Goal: Task Accomplishment & Management: Complete application form

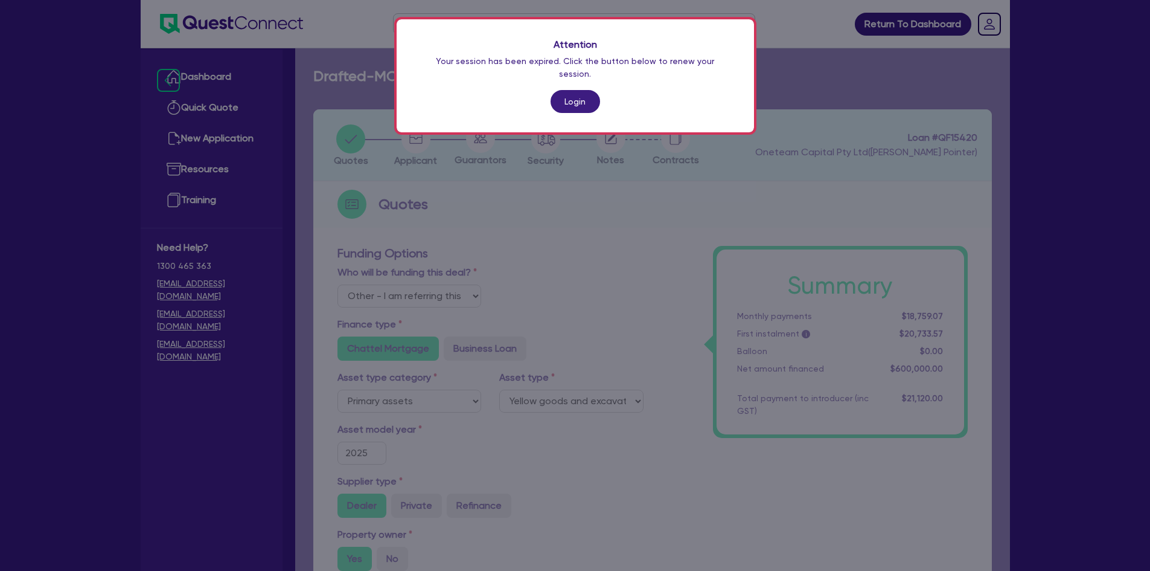
select select "Other"
select select "PRIMARY_ASSETS"
select select "YELLOW_GOODS_AND_EXCAVATORS"
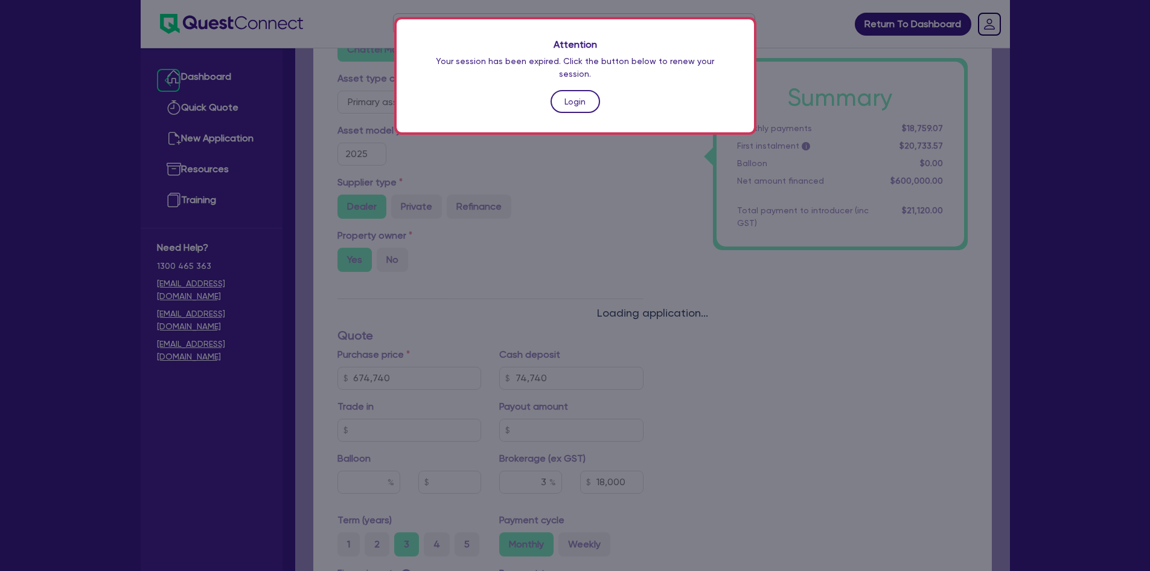
drag, startPoint x: 0, startPoint y: 0, endPoint x: 577, endPoint y: 91, distance: 583.9
click at [577, 91] on link "Login" at bounding box center [576, 101] width 50 height 23
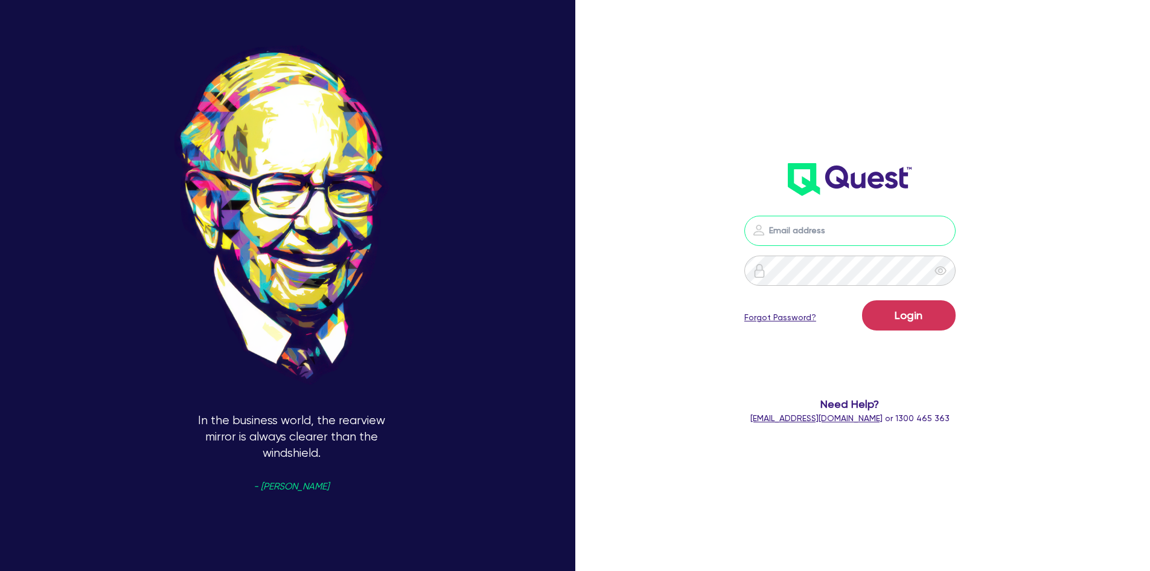
click at [818, 228] on input "email" at bounding box center [850, 231] width 211 height 30
type input "[PERSON_NAME][EMAIL_ADDRESS][DOMAIN_NAME]"
click at [862, 300] on button "Login" at bounding box center [909, 315] width 94 height 30
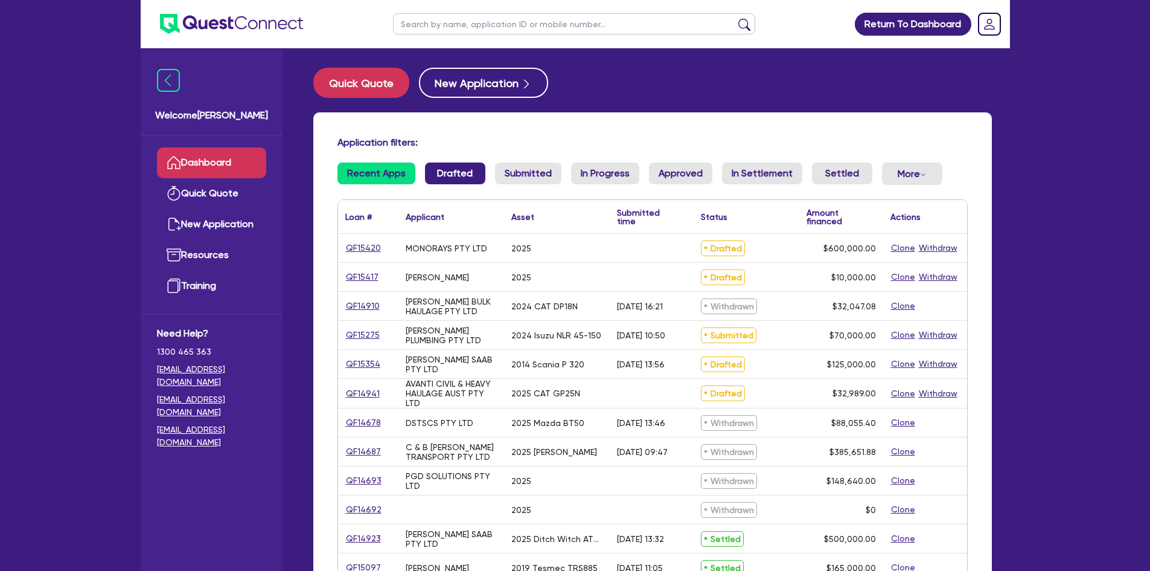
click at [461, 167] on link "Drafted" at bounding box center [455, 173] width 60 height 22
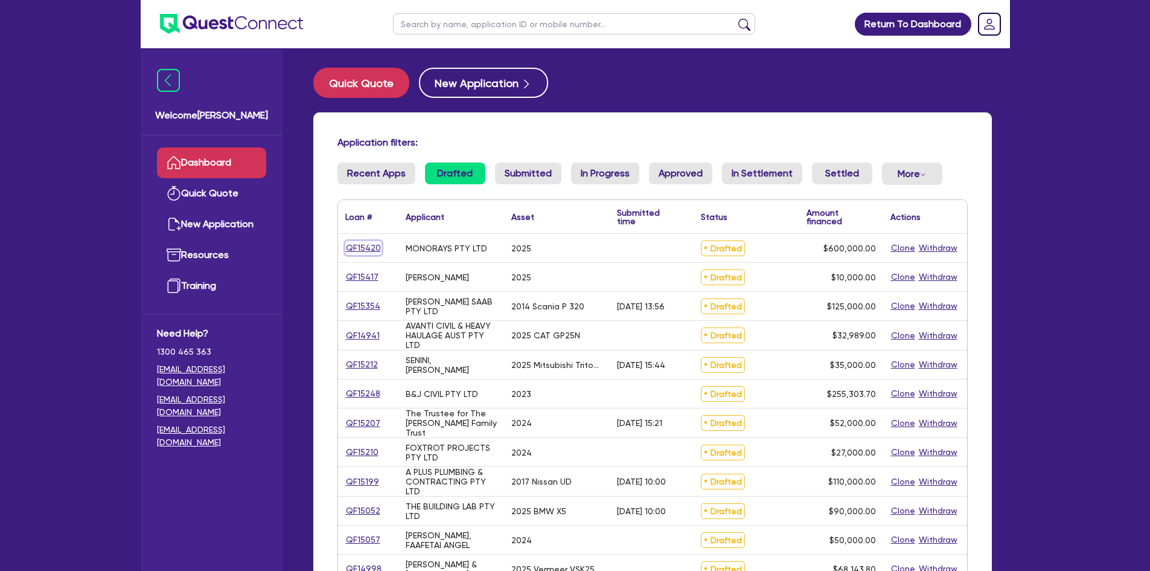
click at [373, 246] on link "QF15420" at bounding box center [363, 248] width 36 height 14
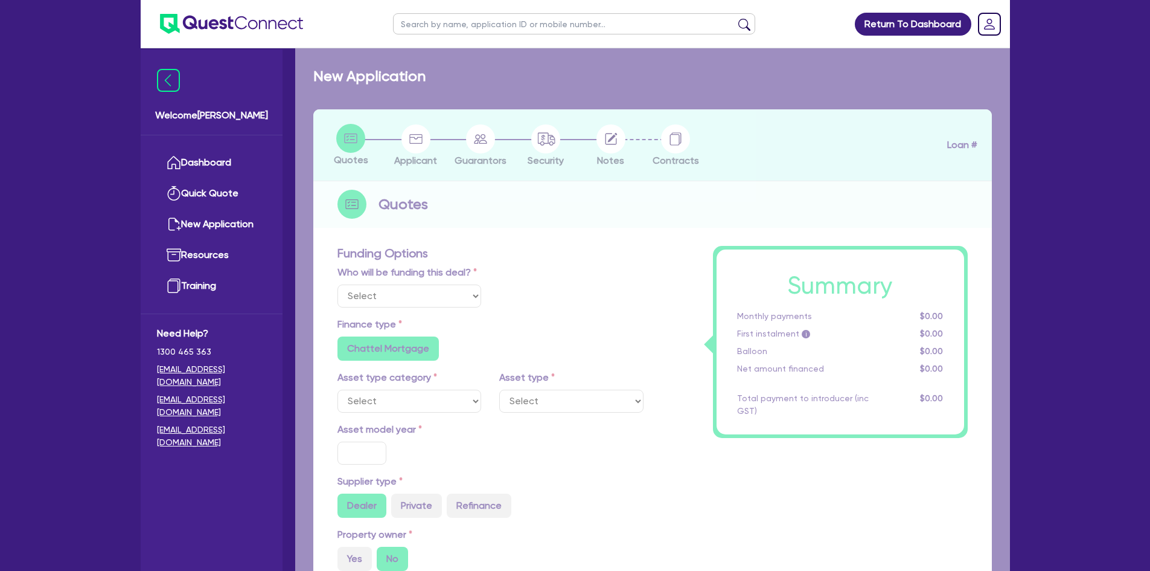
select select "Other"
select select "PRIMARY_ASSETS"
type input "2025"
radio input "true"
type input "674,740"
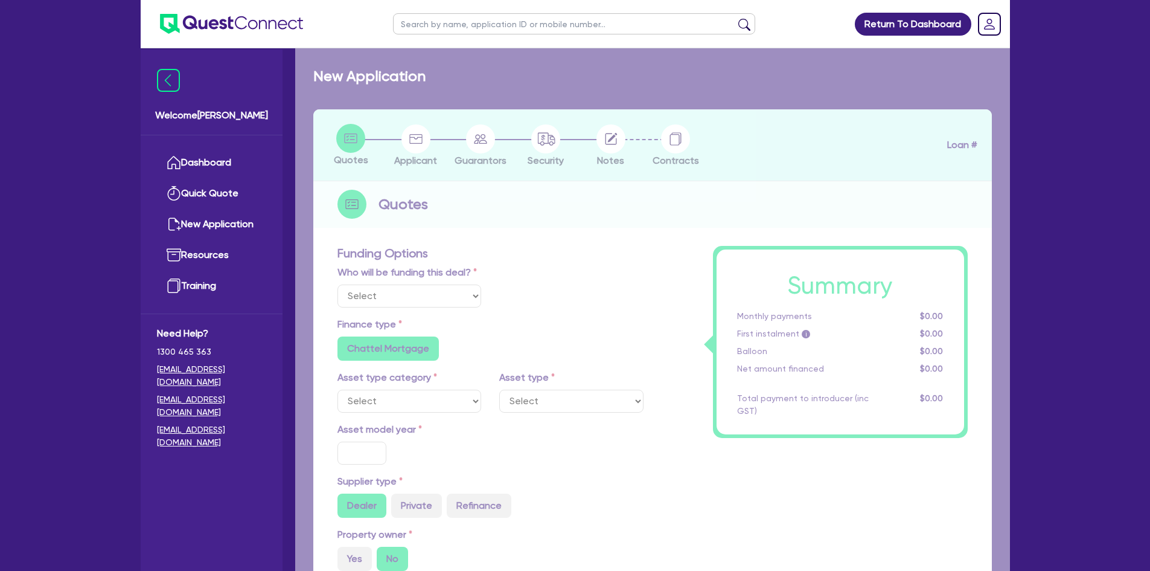
type input "74,740"
type input "3"
type input "18,000"
radio input "true"
type input "5.99"
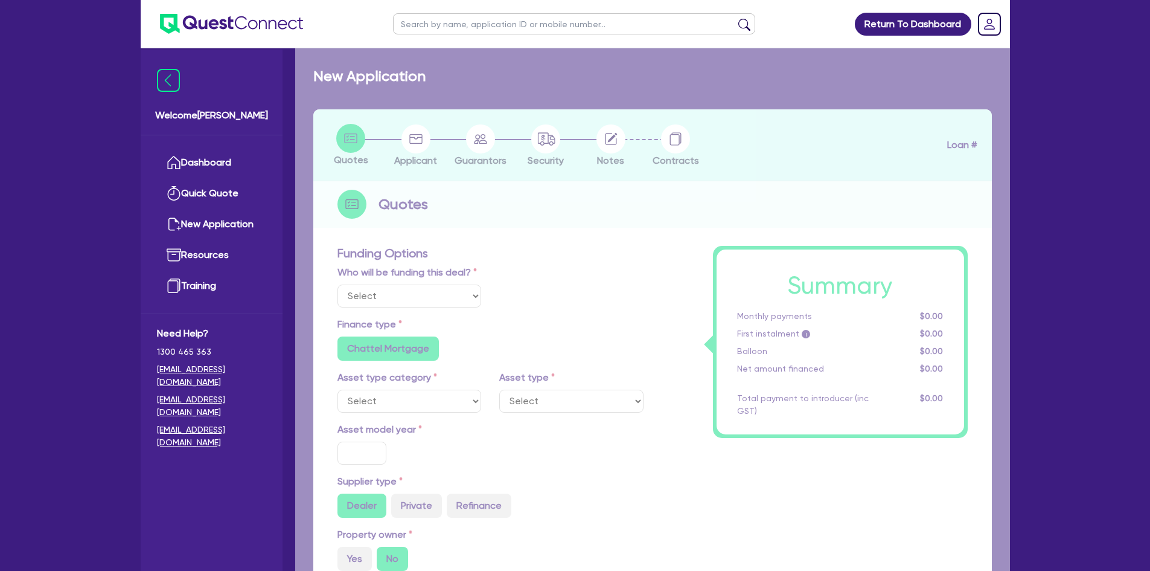
type input "1,200"
radio input "false"
select select "YELLOW_GOODS_AND_EXCAVATORS"
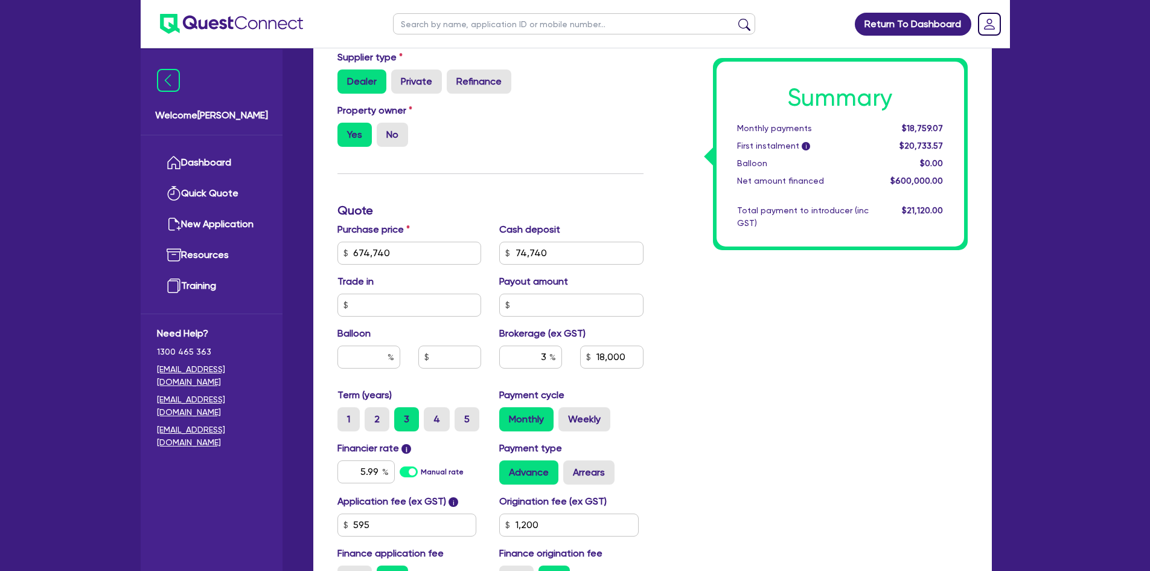
scroll to position [483, 0]
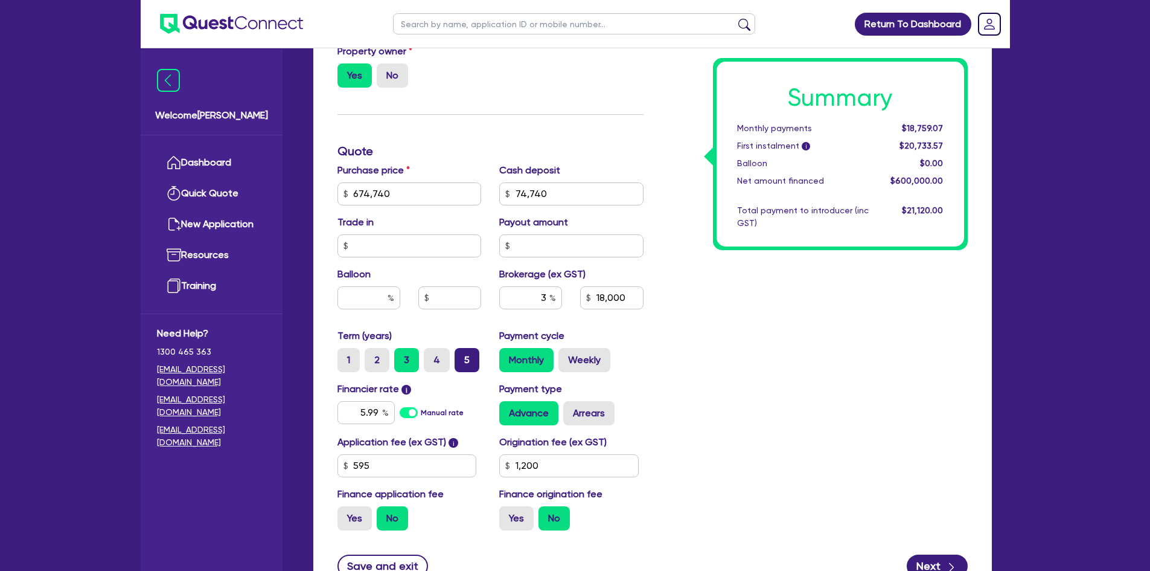
click at [470, 359] on label "5" at bounding box center [467, 360] width 25 height 24
click at [463, 356] on input "5" at bounding box center [459, 352] width 8 height 8
radio input "true"
type input "674,740"
type input "74,740"
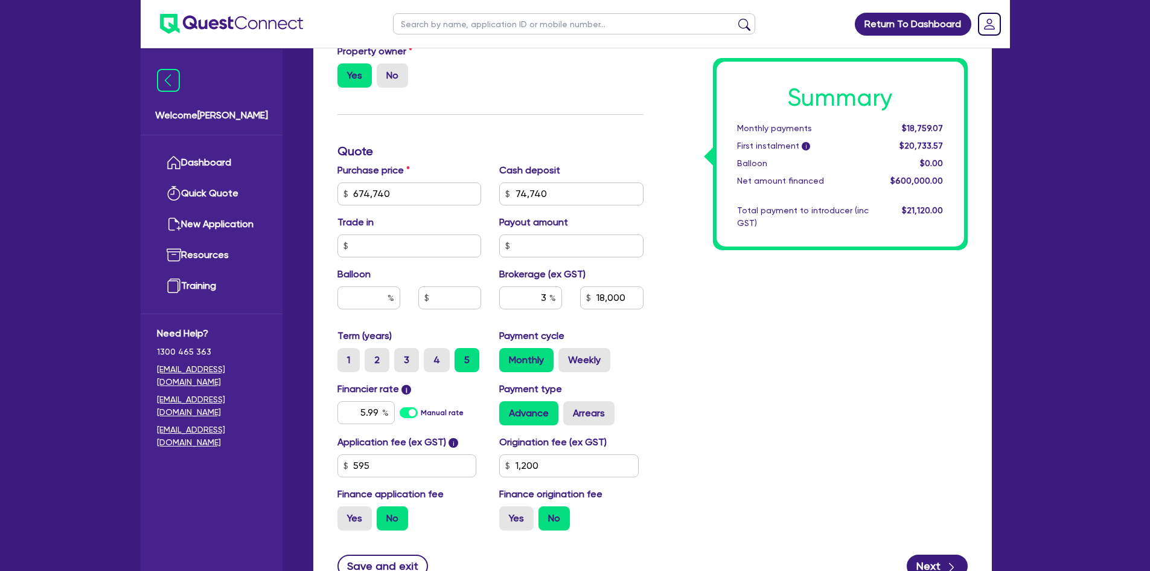
type input "18,000"
type input "1,200"
type input "674,740"
type input "74,740"
type input "18,000"
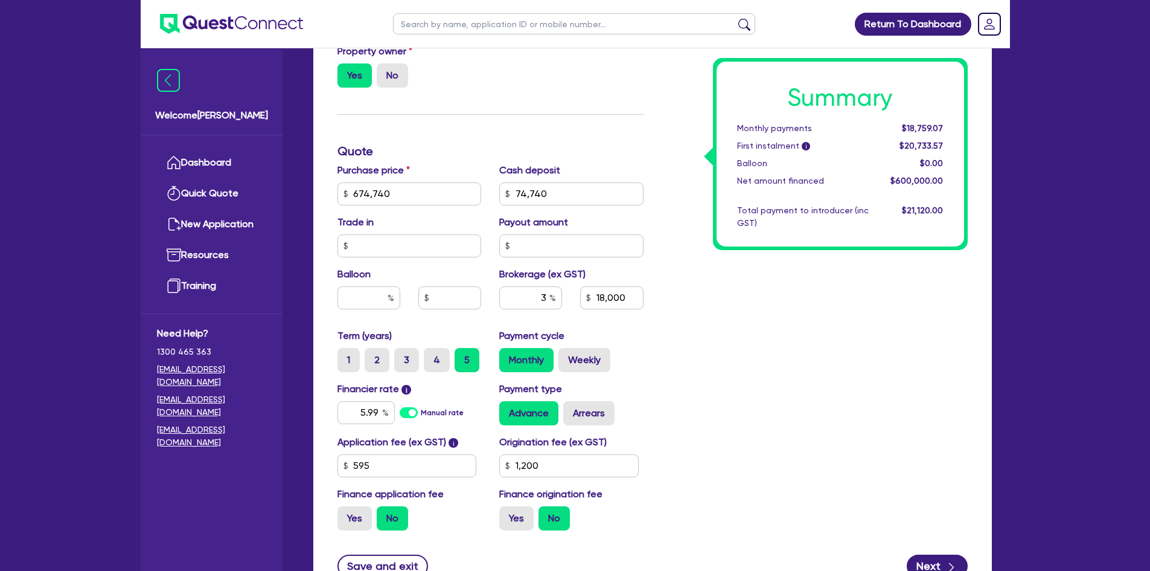
type input "1,200"
click at [833, 345] on div "Summary Monthly payments $11,920.09 First instalment i $13,894.59 Balloon $0.00…" at bounding box center [815, 151] width 324 height 777
click at [565, 357] on label "Weekly" at bounding box center [585, 360] width 52 height 24
click at [565, 356] on input "Weekly" at bounding box center [563, 352] width 8 height 8
radio input "true"
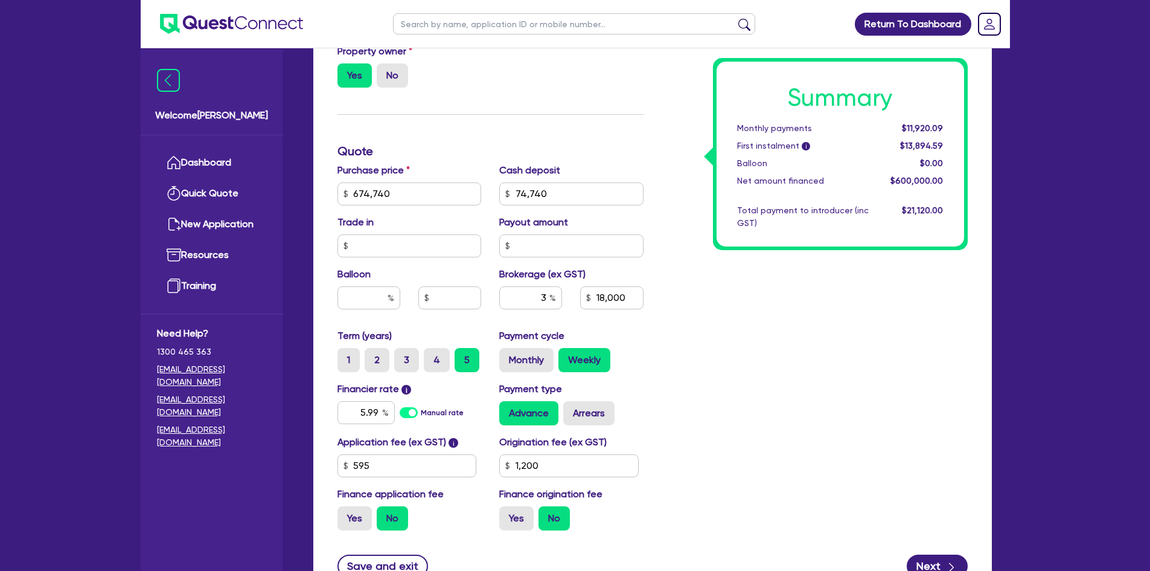
type input "674,740"
type input "74,740"
type input "18,000"
type input "1,200"
type input "674,740"
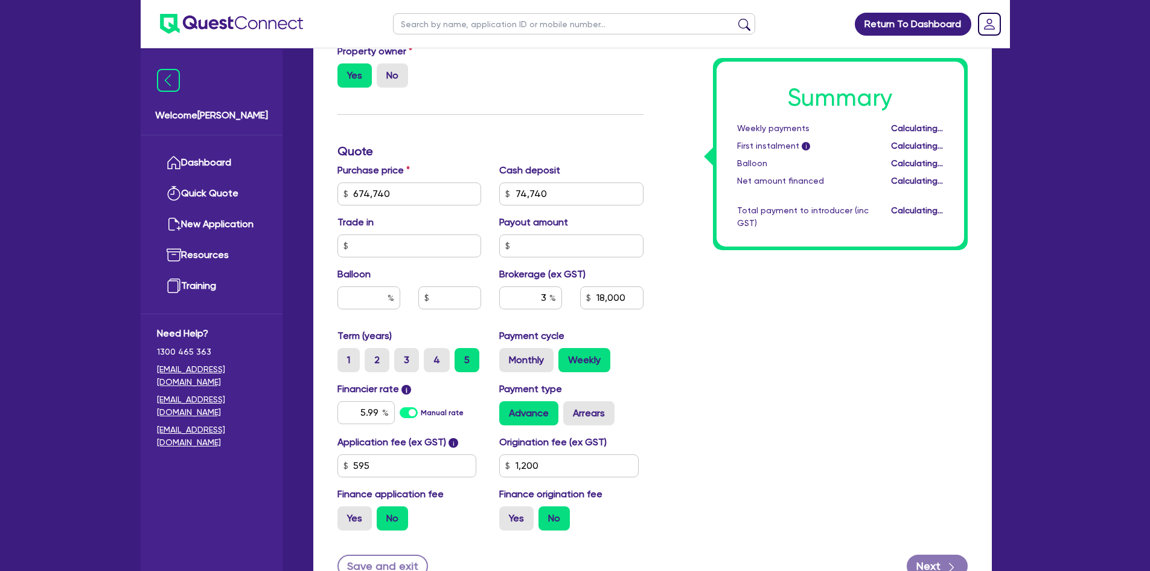
type input "74,740"
type input "18,000"
type input "1,200"
click at [521, 355] on label "Monthly" at bounding box center [526, 360] width 54 height 24
click at [507, 355] on input "Monthly" at bounding box center [503, 352] width 8 height 8
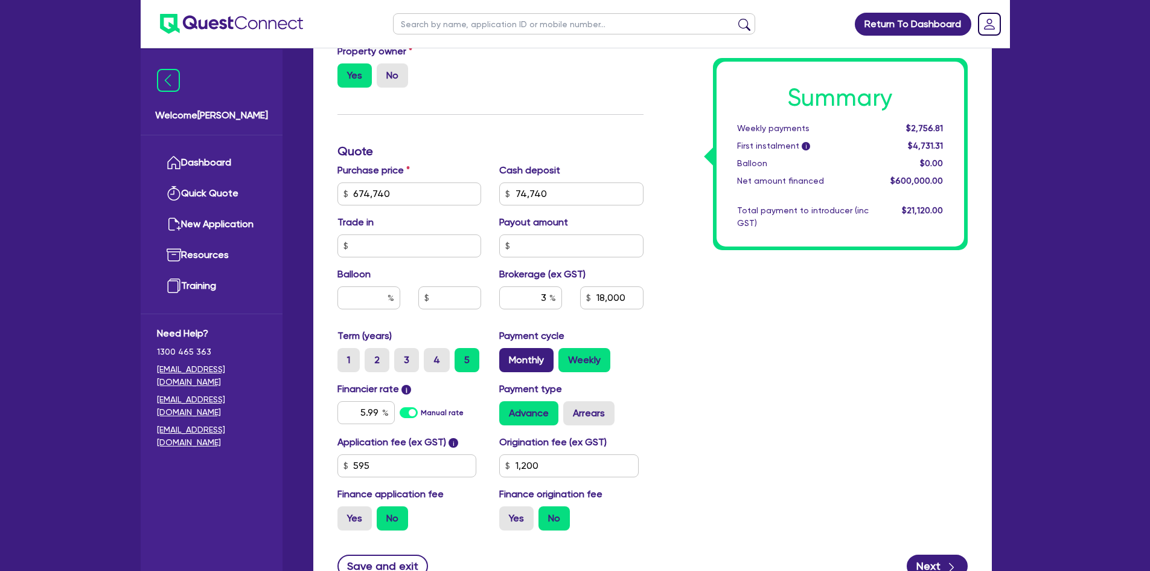
radio input "true"
type input "674,740"
type input "74,740"
type input "18,000"
type input "1,200"
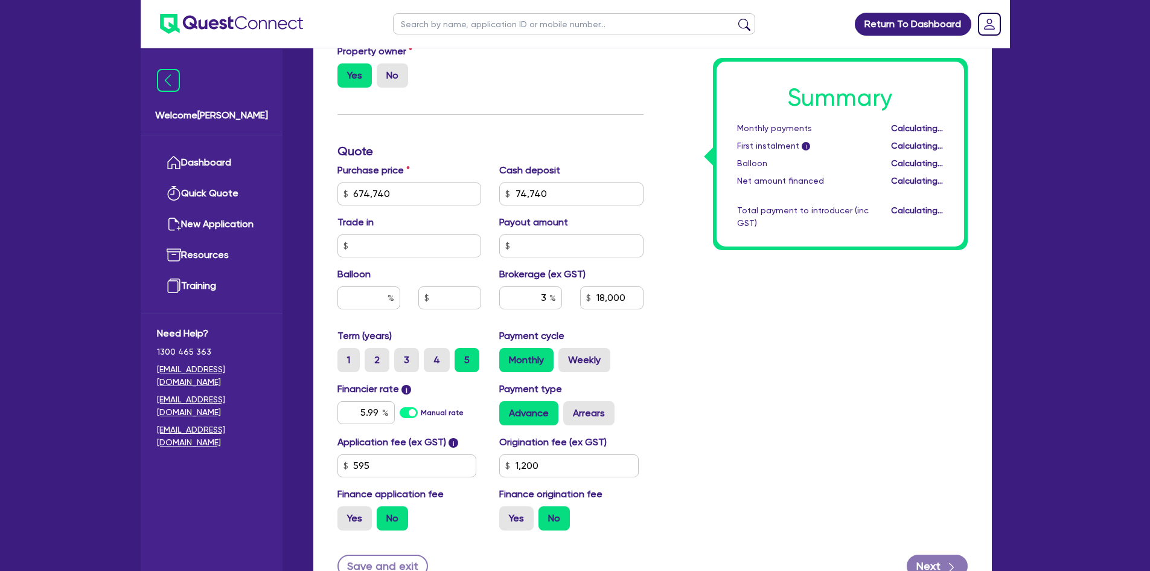
type input "674,740"
type input "74,740"
type input "18,000"
type input "1,200"
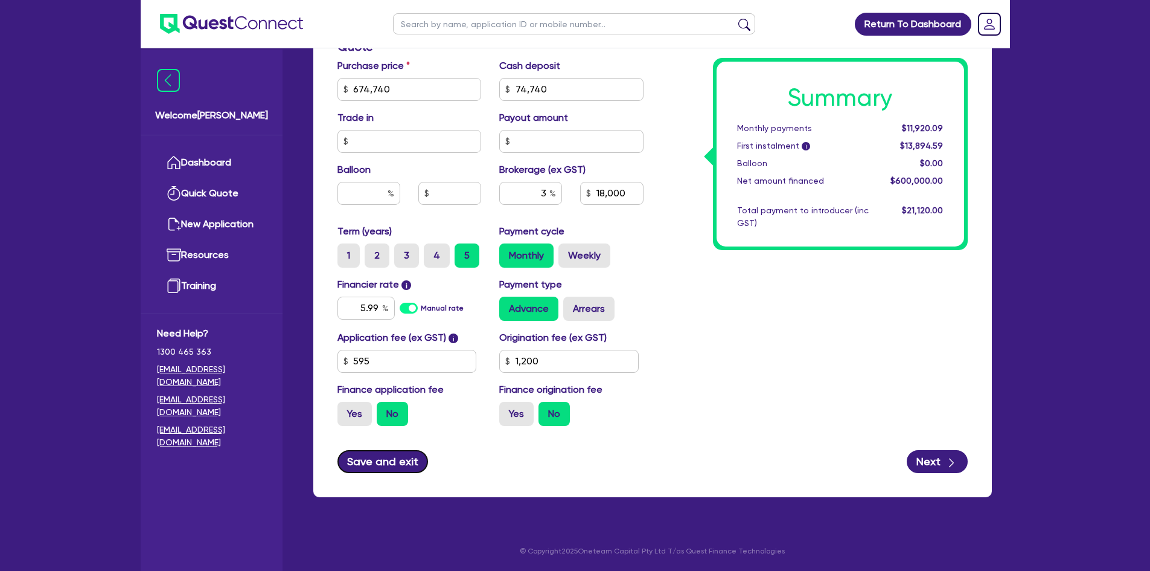
click at [377, 457] on button "Save and exit" at bounding box center [383, 461] width 91 height 23
type input "674,740"
type input "74,740"
type input "18,000"
type input "1,200"
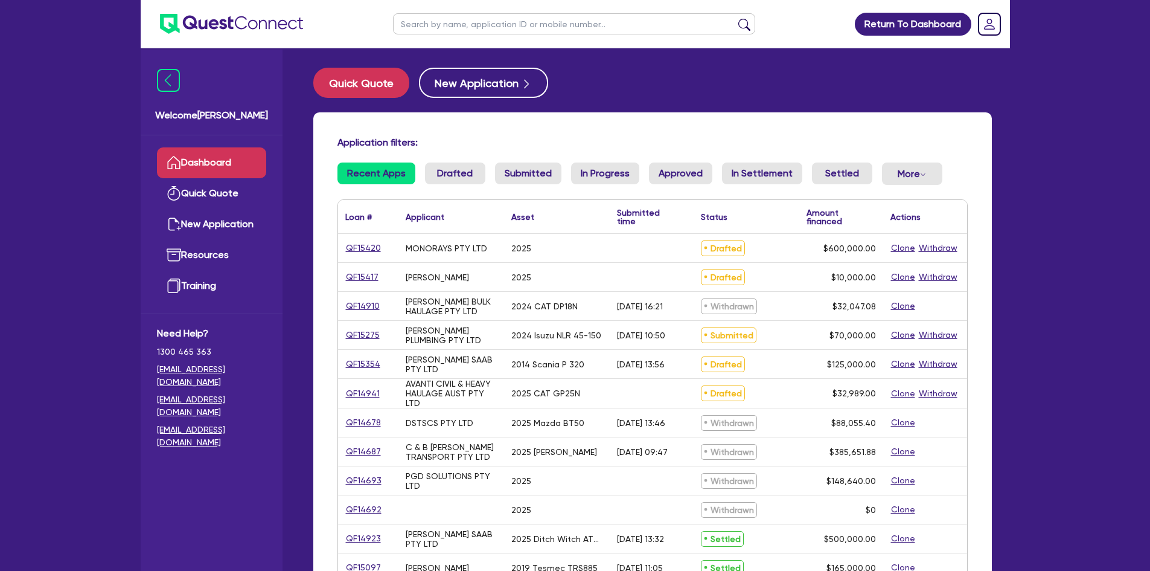
select select "Other"
select select "PRIMARY_ASSETS"
select select "YELLOW_GOODS_AND_EXCAVATORS"
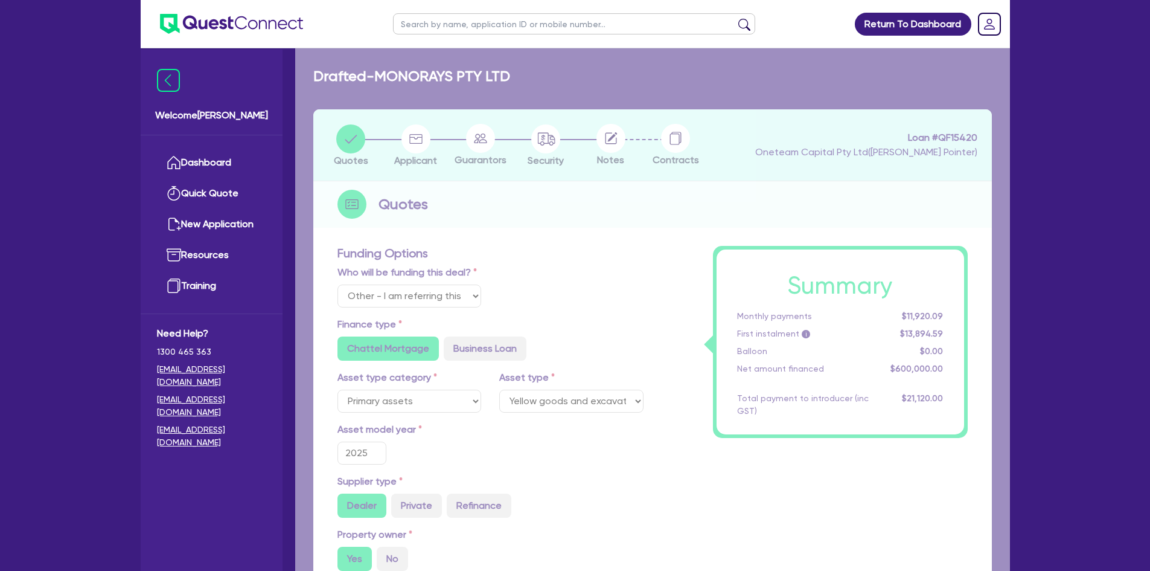
type input "674,740"
type input "74,740"
type input "18,000"
type input "1,200"
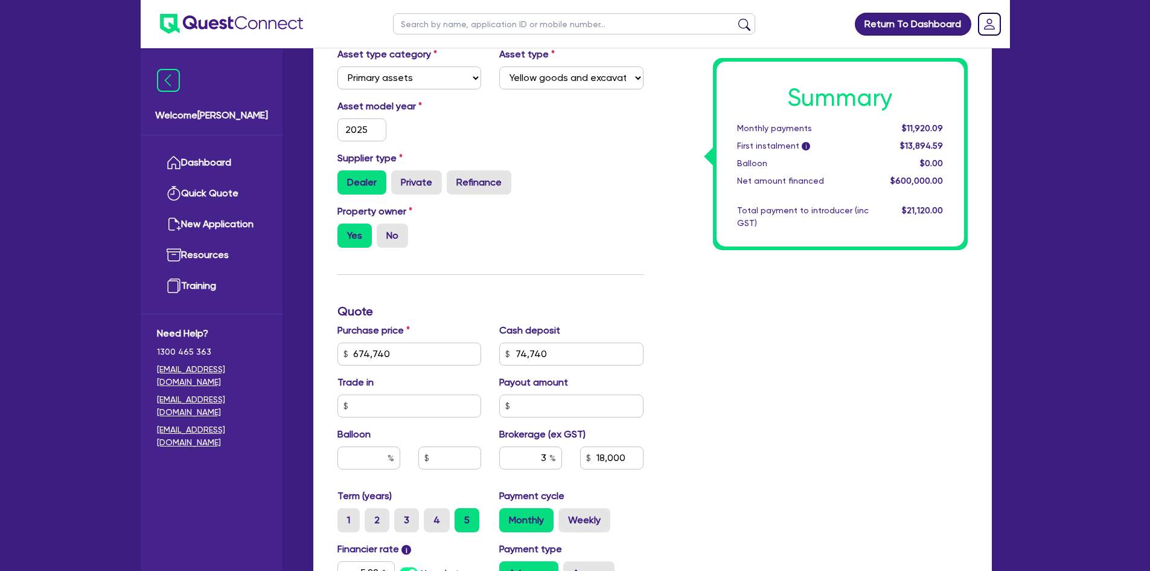
scroll to position [181, 0]
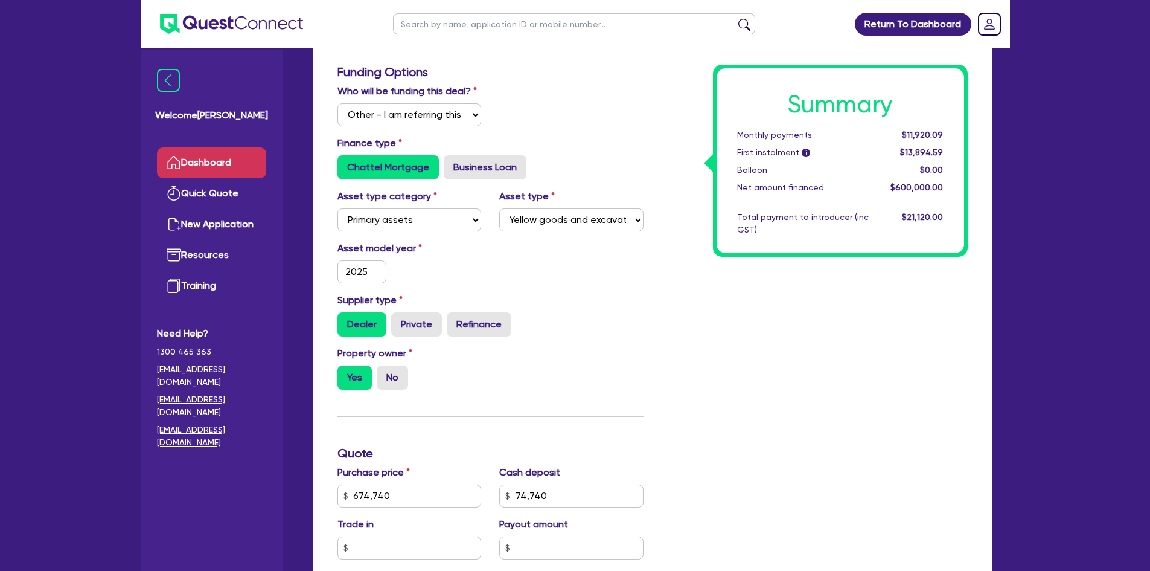
click at [182, 161] on link "Dashboard" at bounding box center [211, 162] width 109 height 31
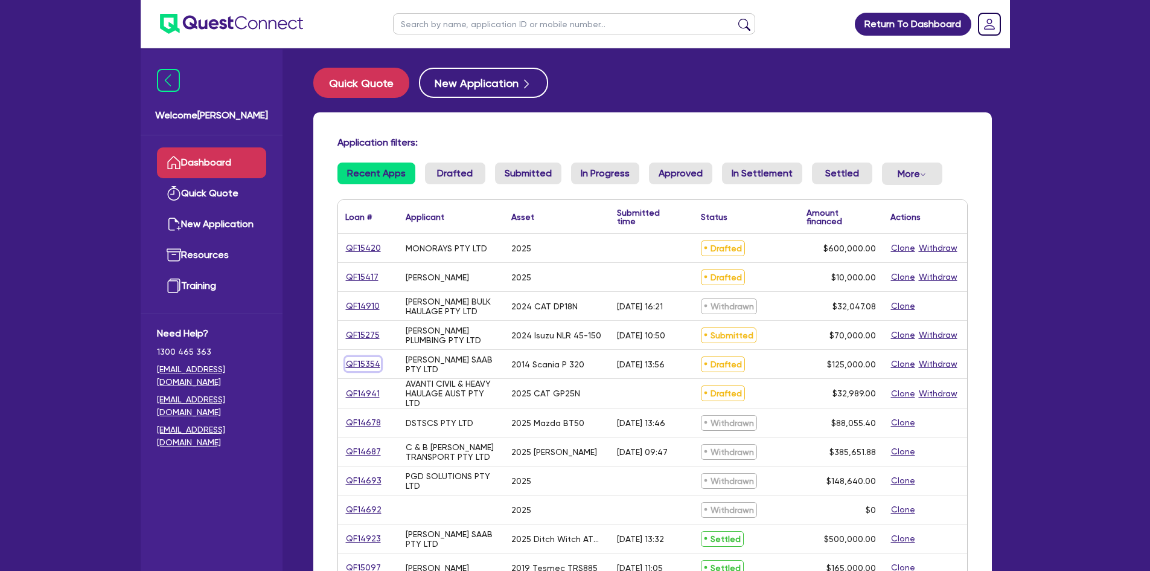
click at [371, 363] on link "QF15354" at bounding box center [363, 364] width 36 height 14
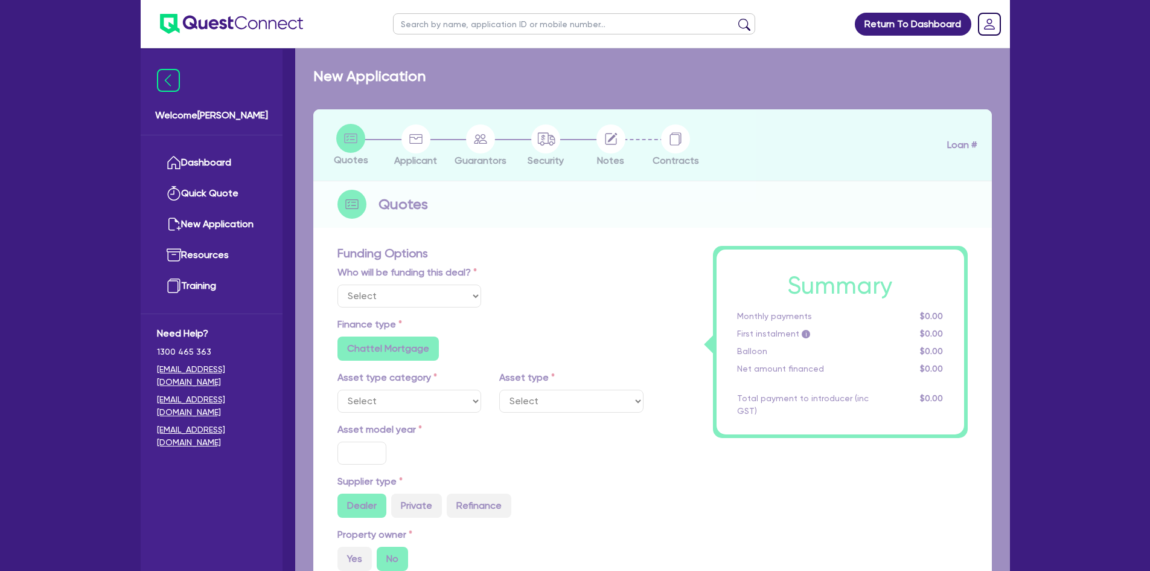
select select "Other"
select select "PRIMARY_ASSETS"
type input "2014"
radio input "true"
type input "125,000"
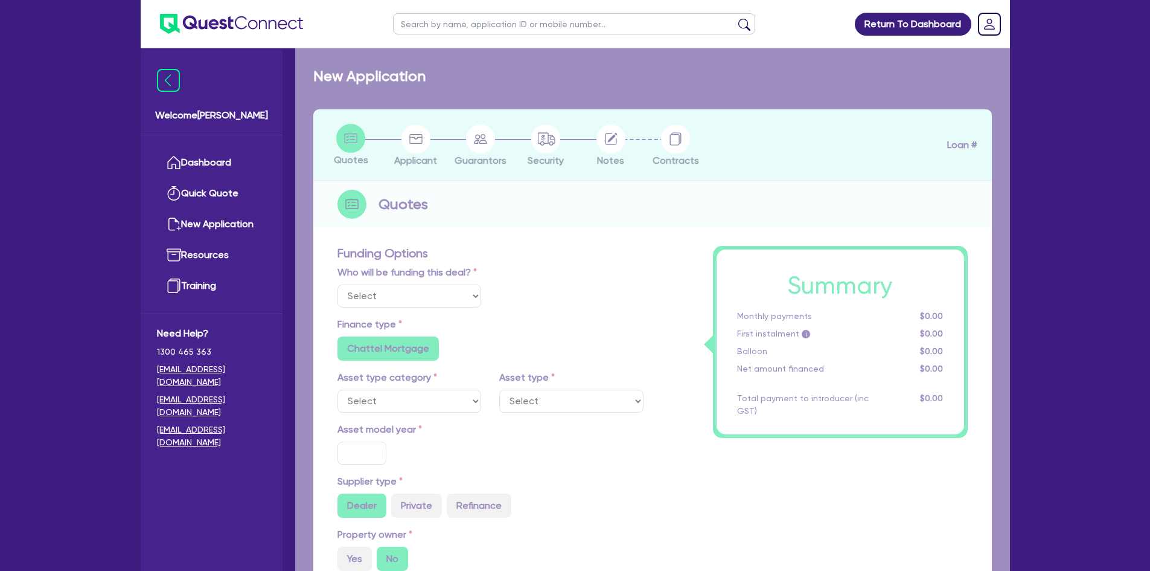
type input "5"
type input "6,250"
type input "9.75"
radio input "false"
type input "1,200"
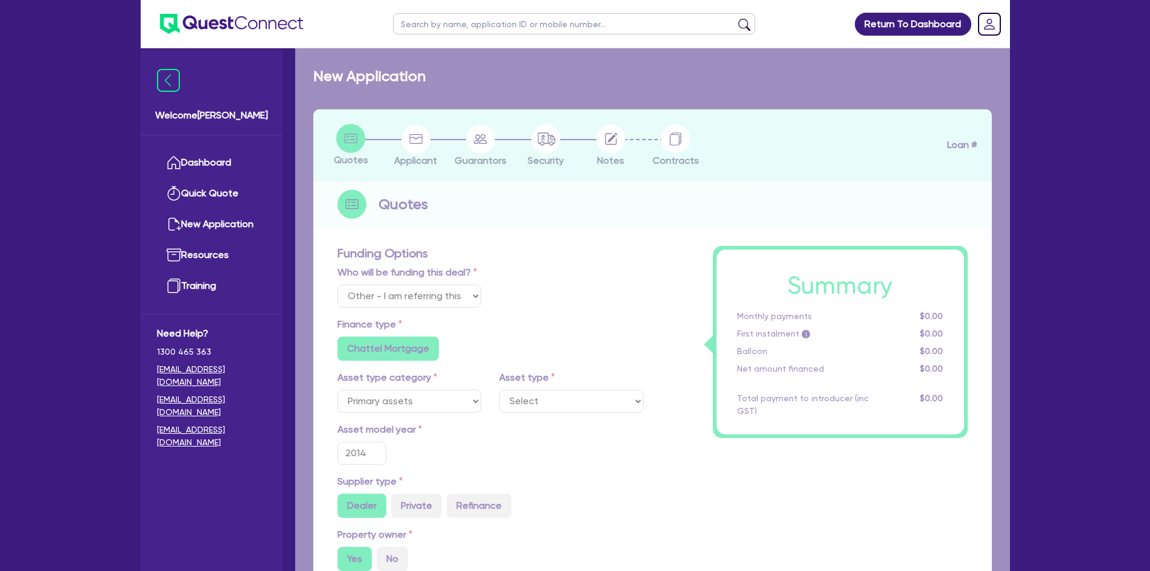
radio input "false"
select select "HEAVY_TRUCKS"
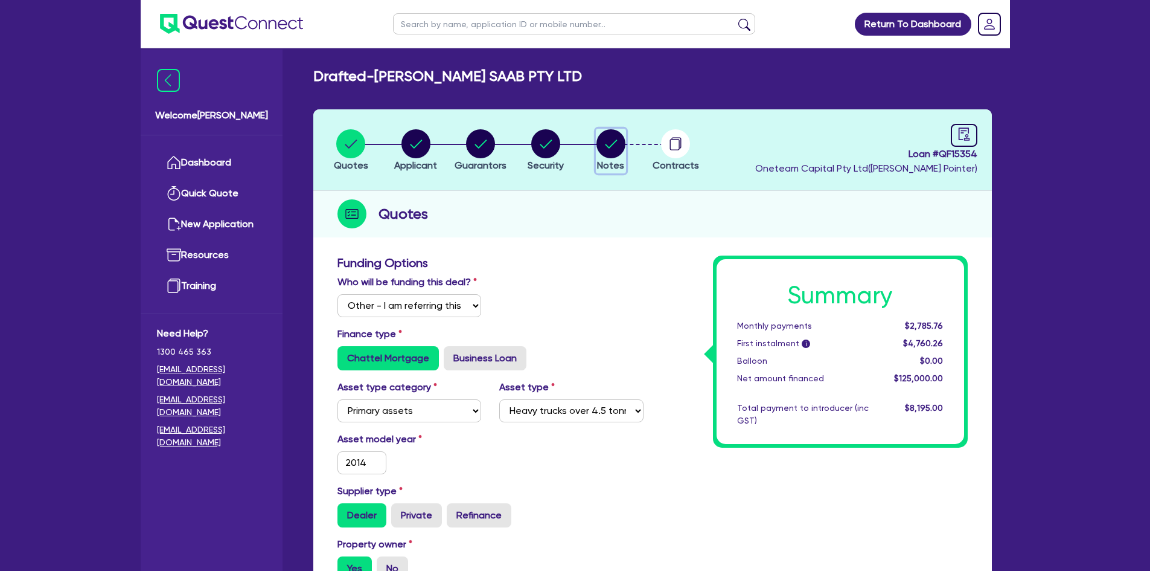
click at [604, 147] on circle "button" at bounding box center [611, 143] width 29 height 29
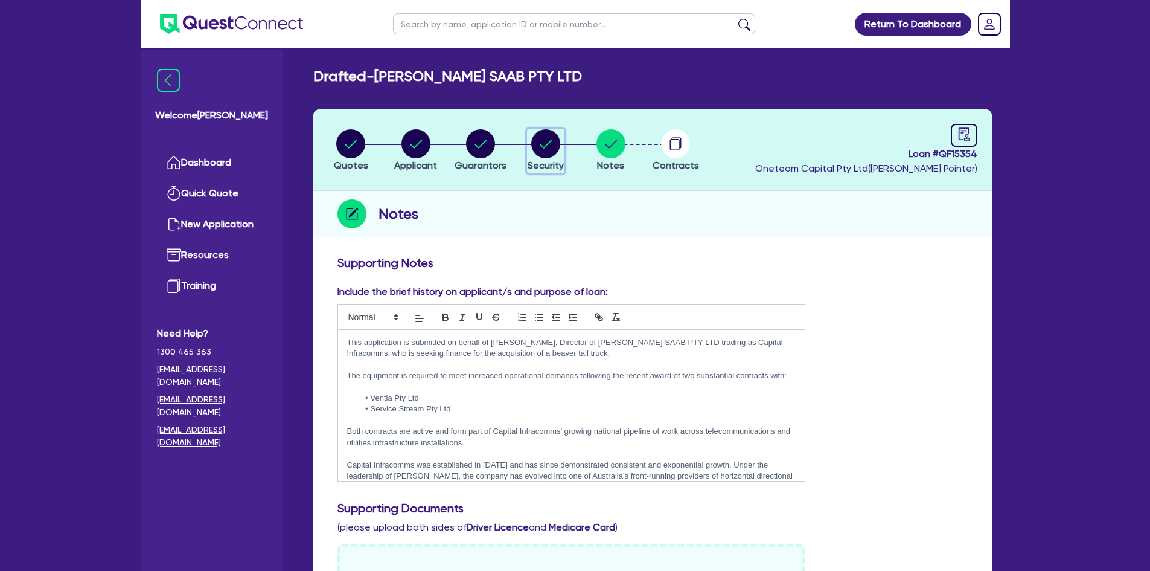
click at [553, 145] on circle "button" at bounding box center [545, 143] width 29 height 29
select select "PRIMARY_ASSETS"
select select "HEAVY_TRUCKS"
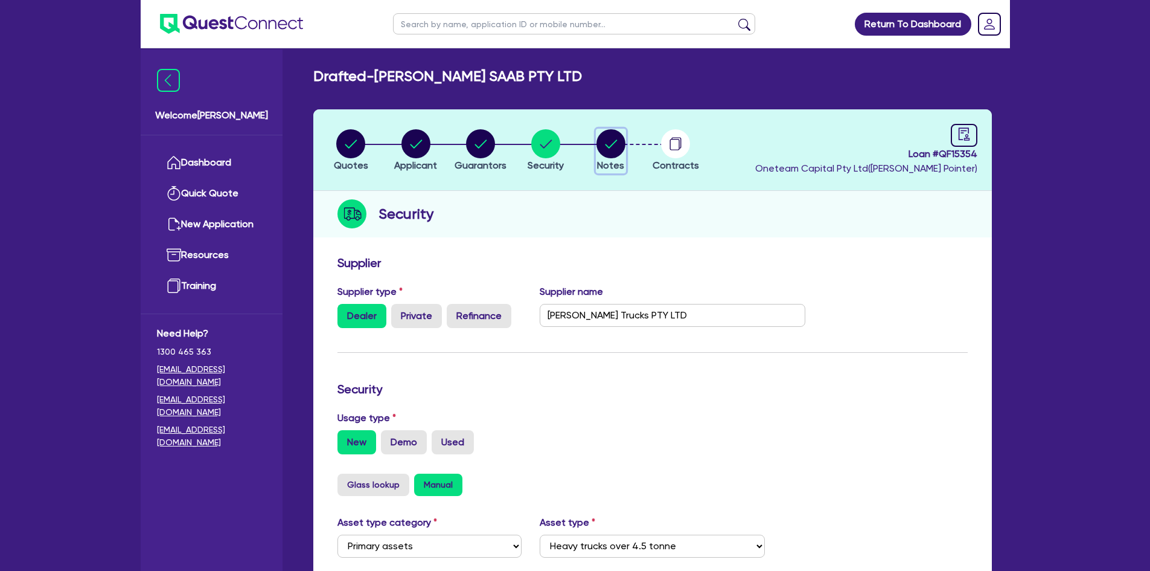
click at [598, 151] on circle "button" at bounding box center [611, 143] width 29 height 29
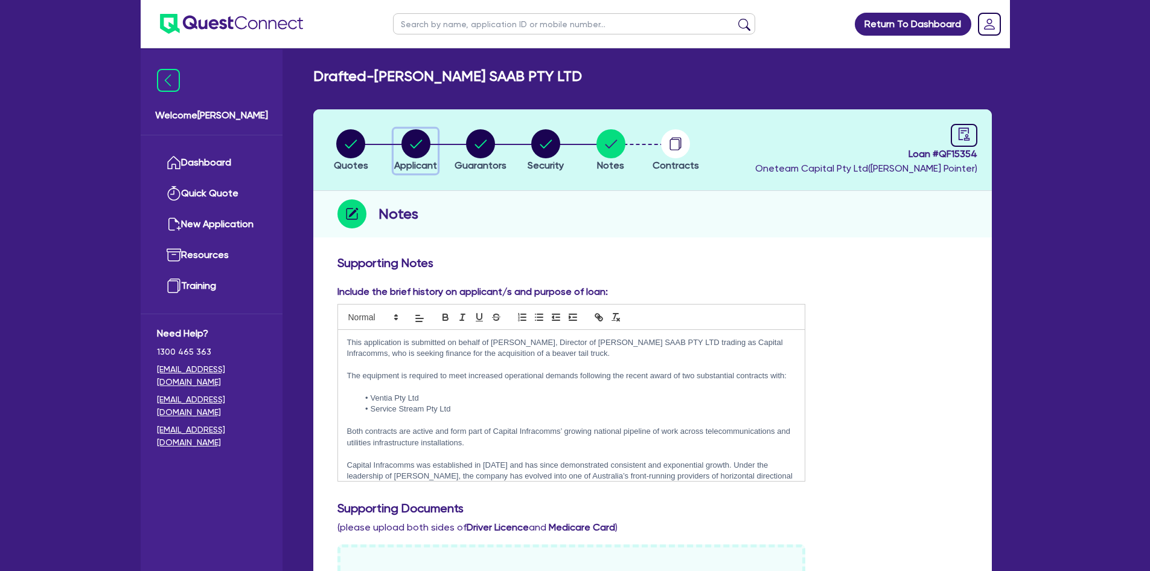
click at [407, 141] on circle "button" at bounding box center [416, 143] width 29 height 29
select select "COMPANY"
select select "BUILDING_CONSTRUCTION"
select select "TRADES_SERVICES_BUSINESSES_GOVERNMENT"
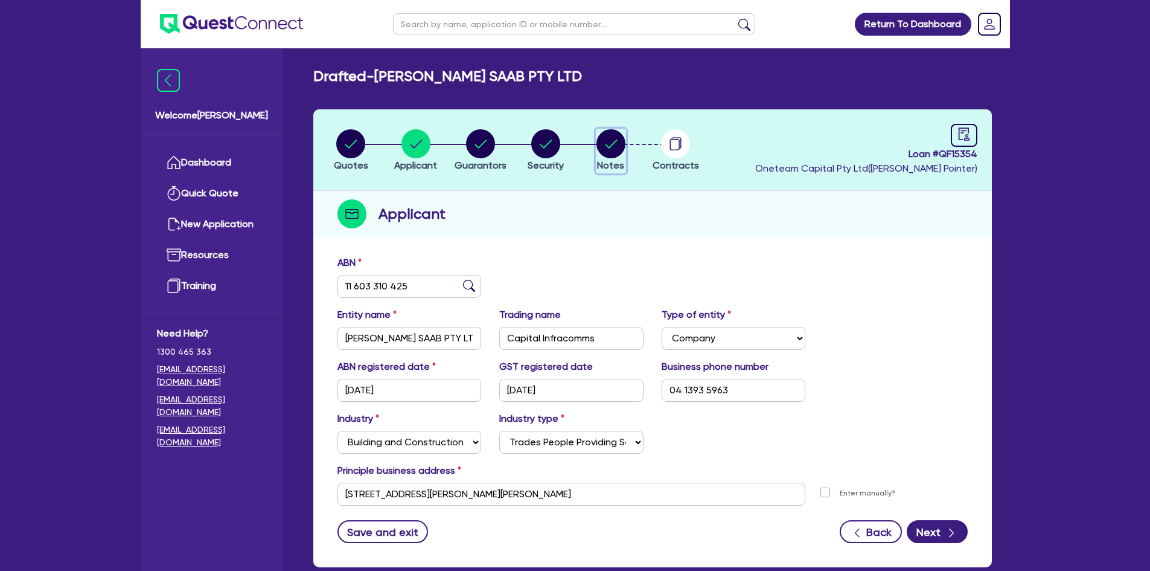
click at [612, 138] on circle "button" at bounding box center [611, 143] width 29 height 29
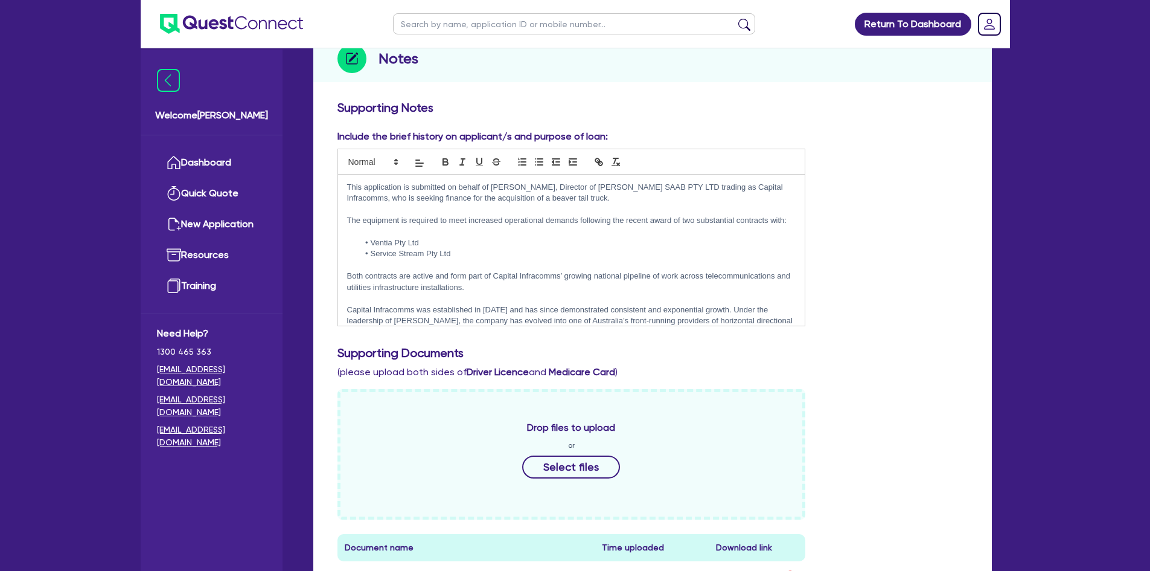
scroll to position [362, 0]
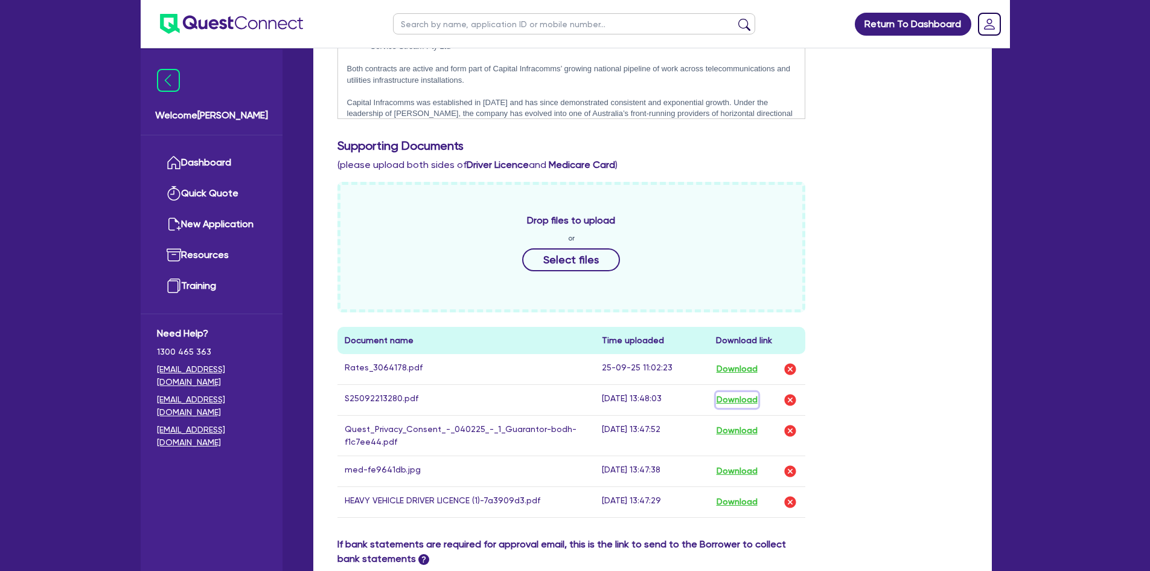
click at [729, 402] on button "Download" at bounding box center [737, 400] width 42 height 16
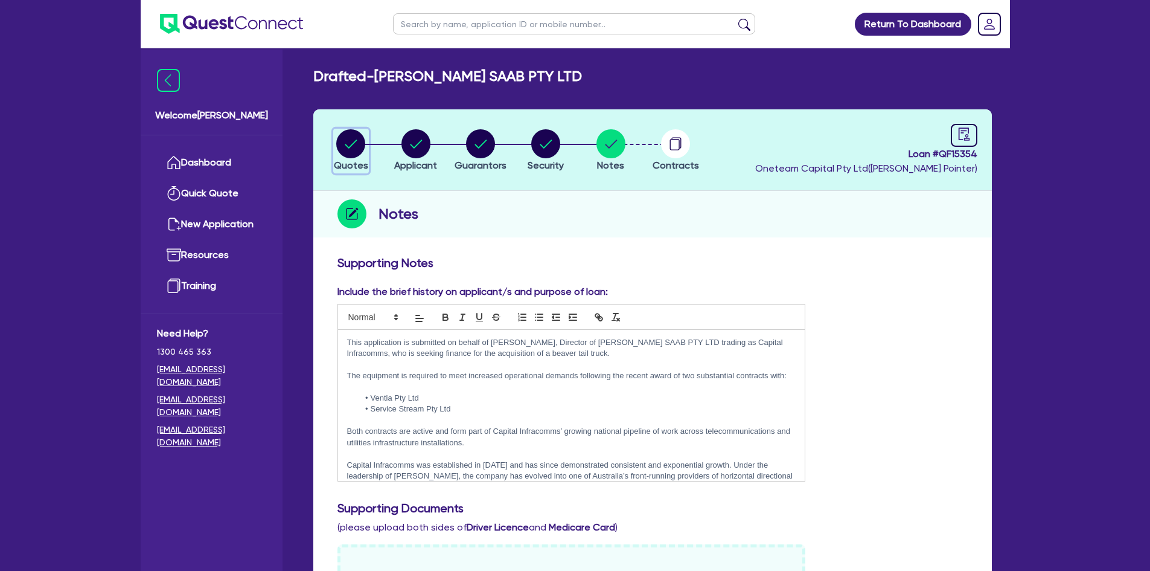
click at [347, 143] on circle "button" at bounding box center [350, 143] width 29 height 29
select select "Other"
select select "PRIMARY_ASSETS"
select select "HEAVY_TRUCKS"
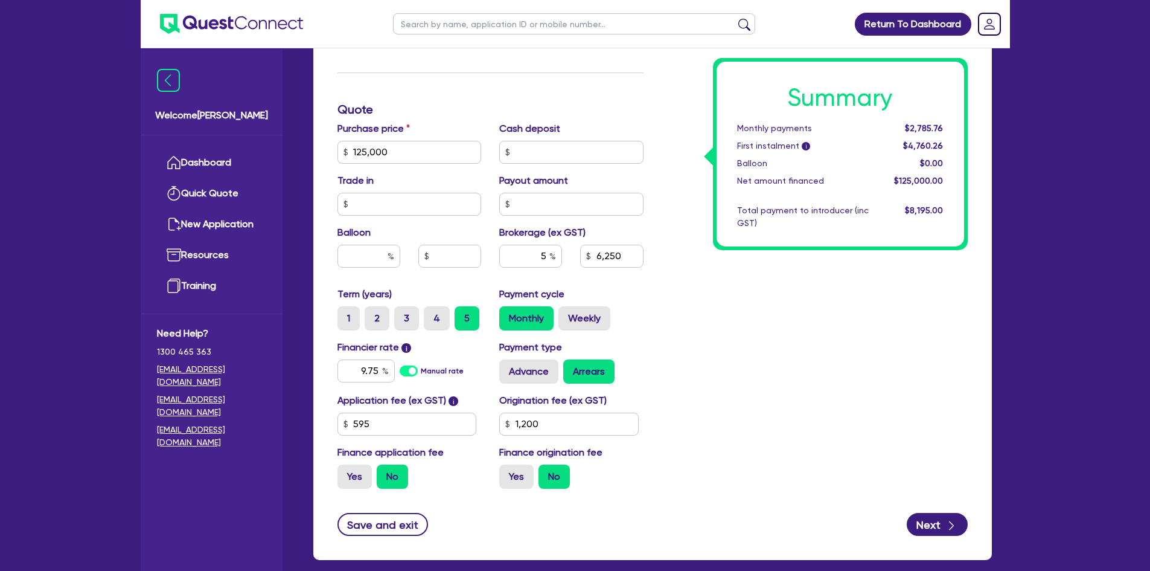
scroll to position [544, 0]
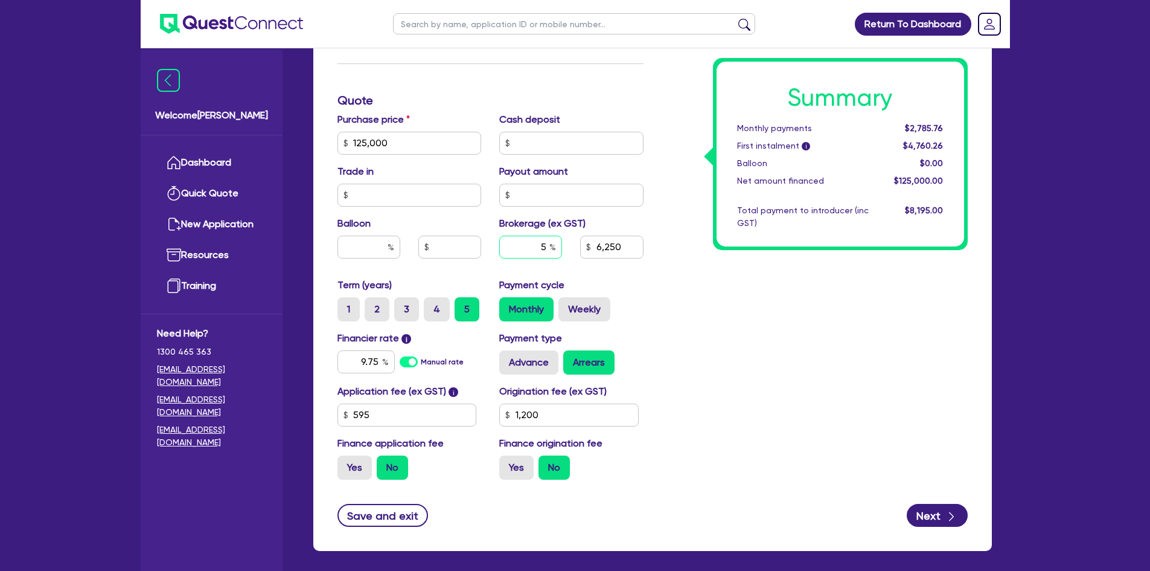
click at [551, 248] on div "5" at bounding box center [530, 247] width 63 height 23
type input "125,000"
type input "6,250"
type input "1,200"
click at [726, 324] on div "Summary Monthly payments $2,785.76 First instalment i $4,760.26 Balloon $0.00 N…" at bounding box center [815, 100] width 324 height 777
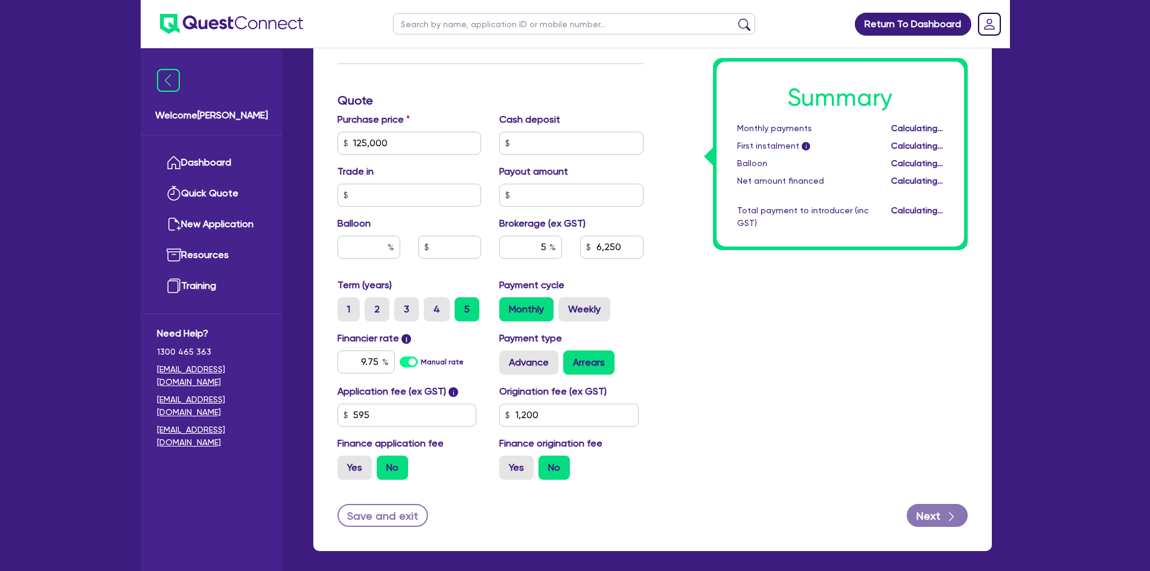
type input "125,000"
type input "6,250"
type input "1,200"
